Goal: Information Seeking & Learning: Learn about a topic

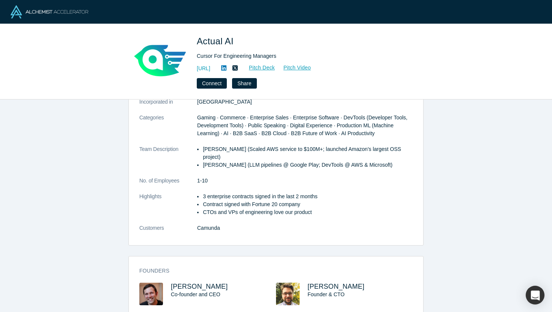
scroll to position [100, 0]
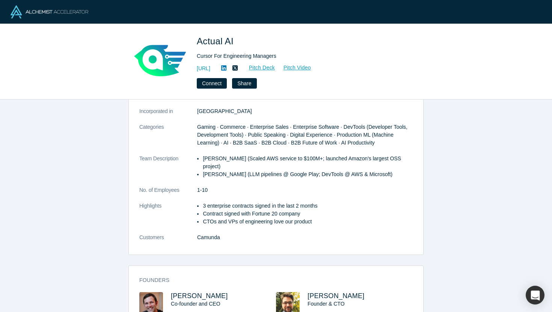
click at [238, 68] on icon at bounding box center [235, 68] width 5 height 6
click at [227, 67] on icon at bounding box center [223, 68] width 5 height 6
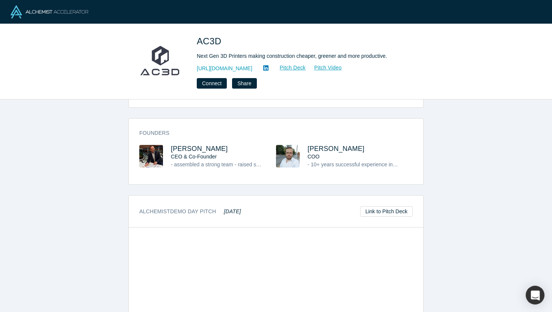
scroll to position [123, 0]
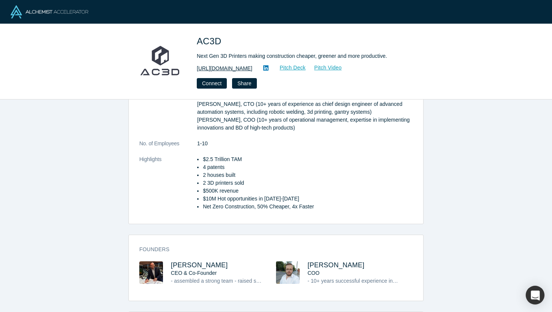
click at [226, 65] on link "https://ac3d-us.com/" at bounding box center [225, 69] width 56 height 8
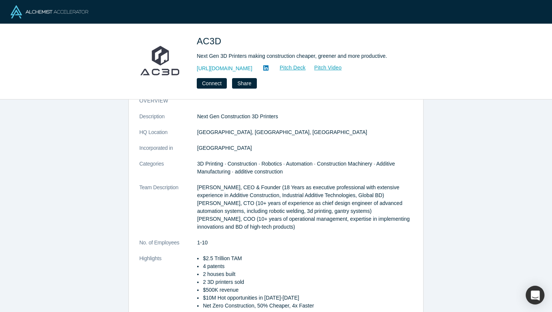
scroll to position [0, 0]
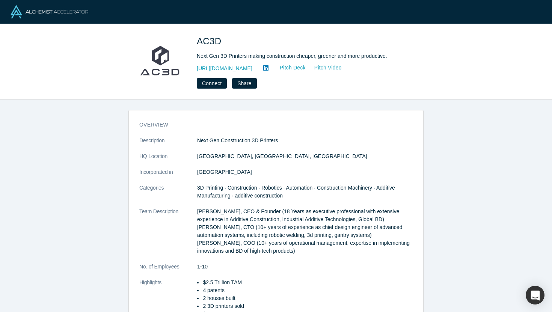
click at [319, 65] on link "Pitch Video" at bounding box center [324, 68] width 36 height 9
click at [291, 68] on link "Pitch Deck" at bounding box center [289, 68] width 35 height 9
click at [205, 212] on p "Boris Kozlov, CEO & Founder (18 Years as executive professional with extensive …" at bounding box center [305, 231] width 216 height 47
copy p "Boris"
